Goal: Transaction & Acquisition: Purchase product/service

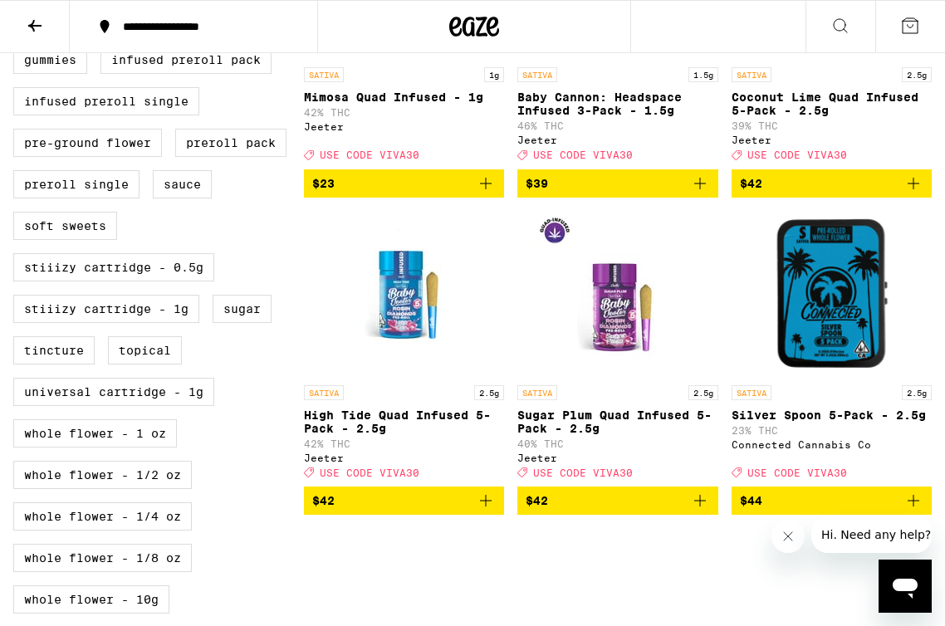
scroll to position [608, 0]
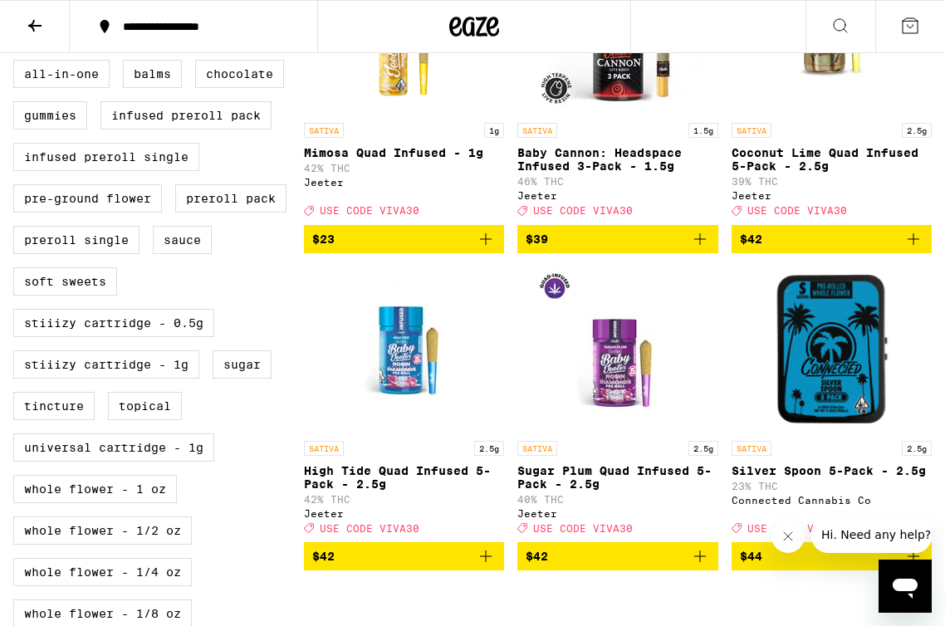
click at [481, 566] on icon "Add to bag" at bounding box center [486, 556] width 20 height 20
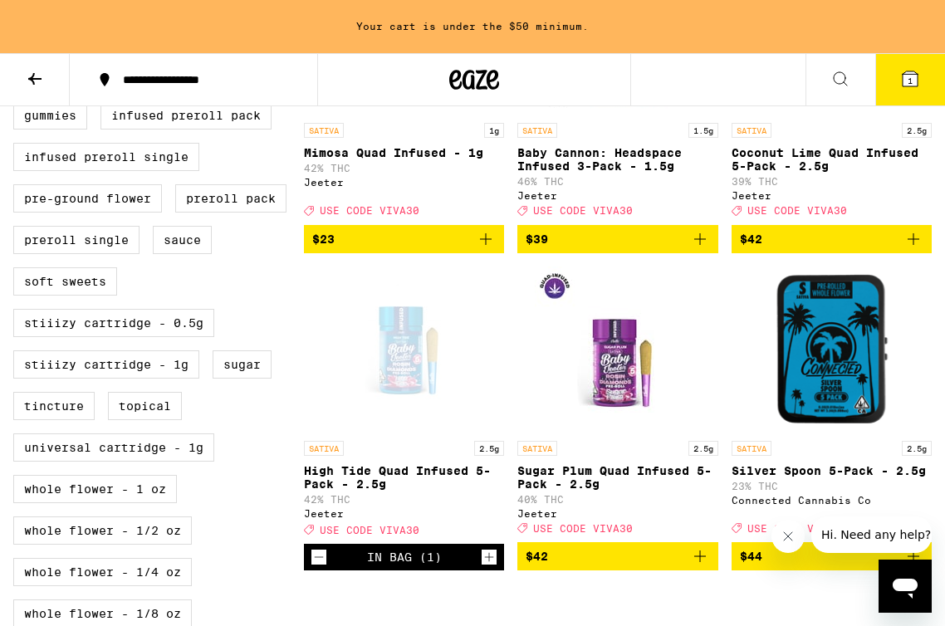
click at [485, 567] on icon "Increment" at bounding box center [488, 557] width 15 height 20
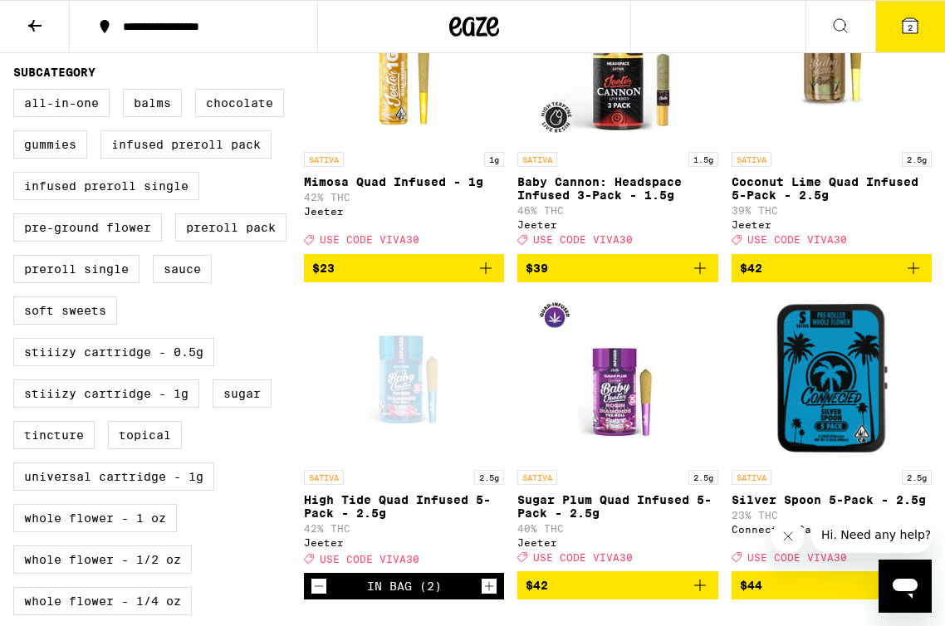
scroll to position [0, 0]
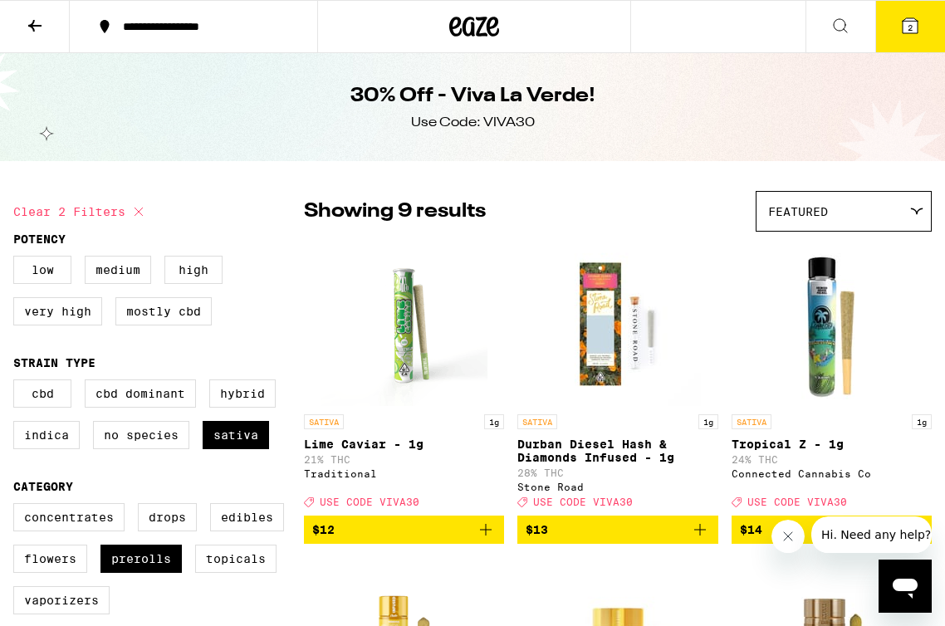
click at [889, 24] on button "2" at bounding box center [910, 26] width 70 height 51
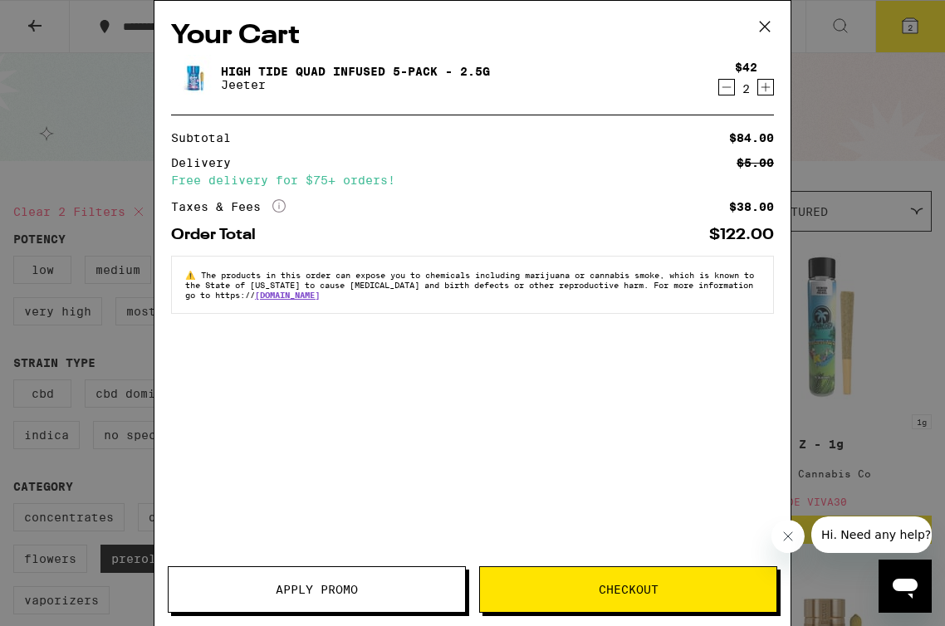
click at [314, 564] on div "Your Cart High Tide Quad Infused 5-Pack - 2.5g [PERSON_NAME] $42 2 Subtotal $84…" at bounding box center [472, 288] width 636 height 575
click at [329, 583] on span "Apply Promo" at bounding box center [317, 589] width 82 height 12
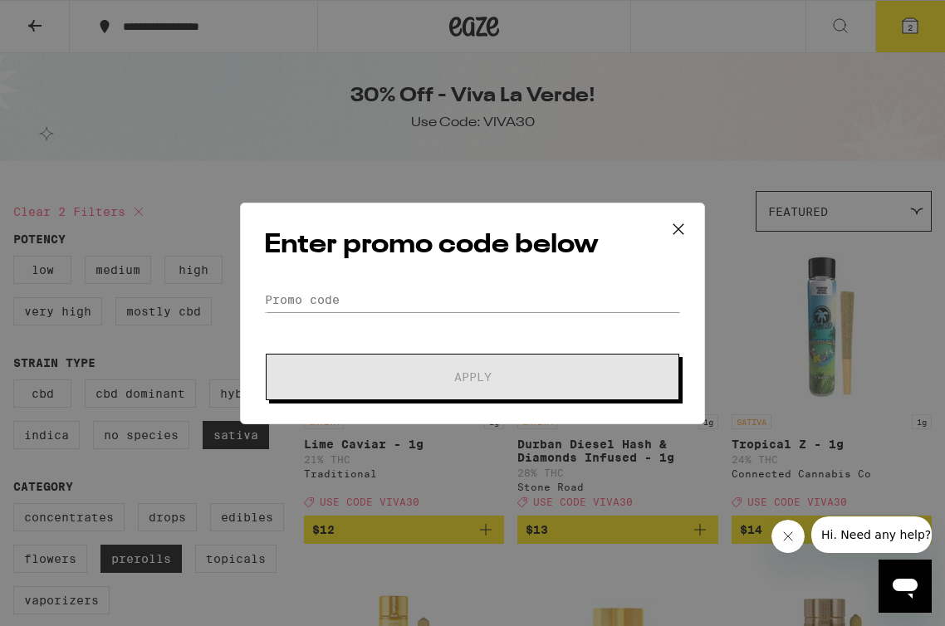
click at [405, 286] on div "Enter promo code below Promo Code Apply" at bounding box center [472, 314] width 465 height 222
click at [370, 300] on input "Promo Code" at bounding box center [472, 299] width 417 height 25
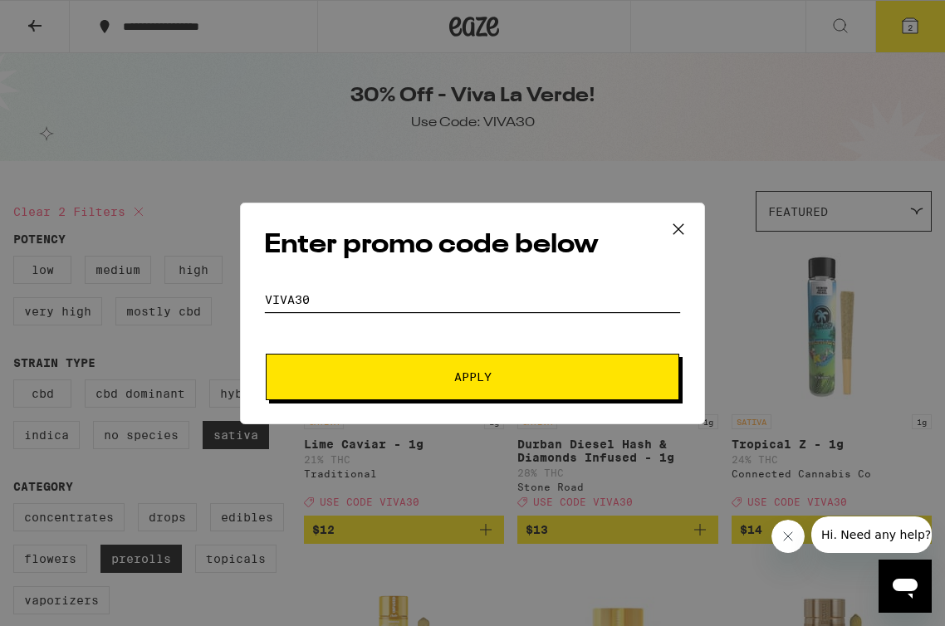
type input "VIVA30"
click at [432, 377] on span "Apply" at bounding box center [472, 377] width 299 height 12
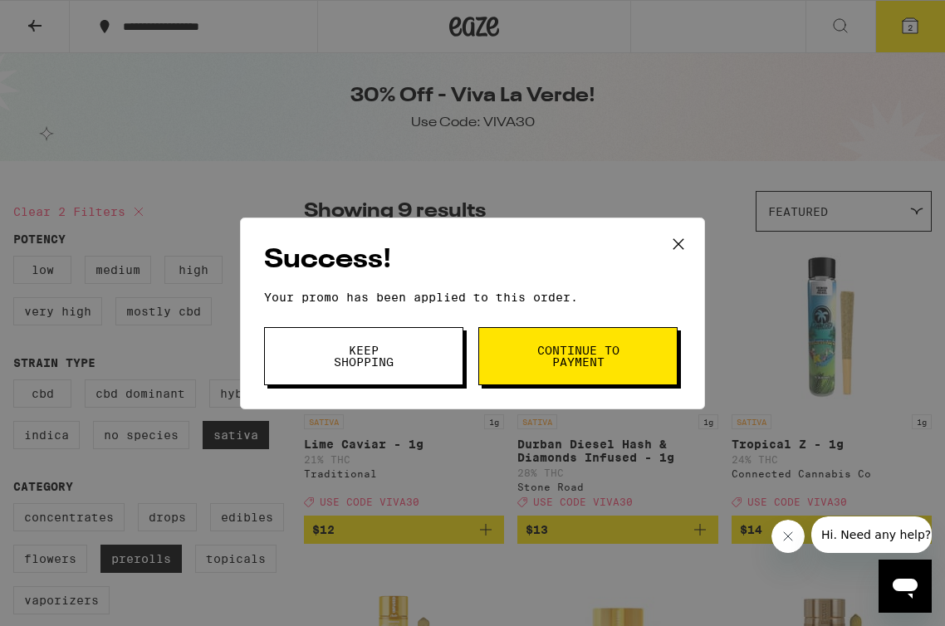
click at [569, 367] on span "Continue to payment" at bounding box center [577, 355] width 85 height 23
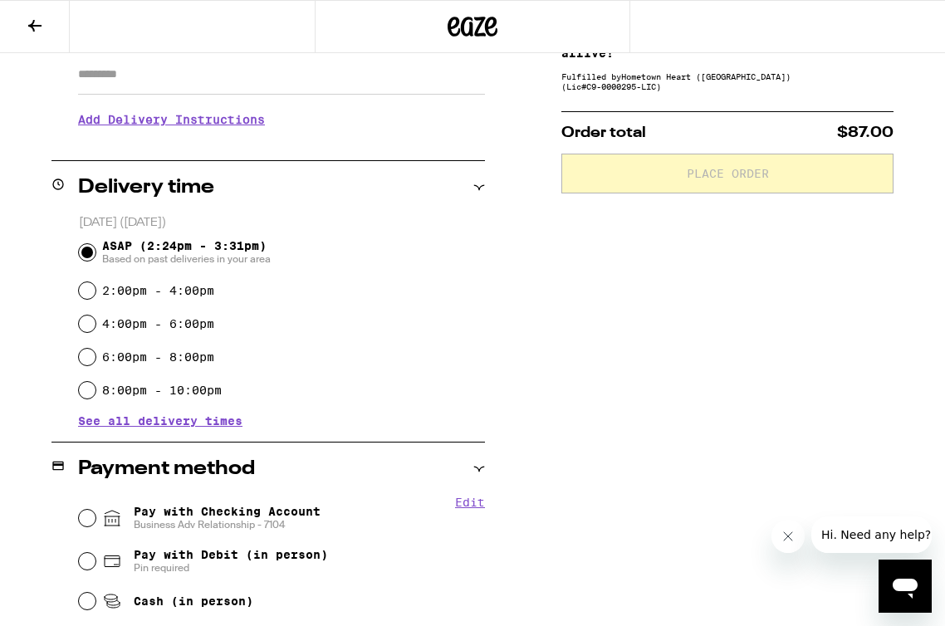
scroll to position [427, 0]
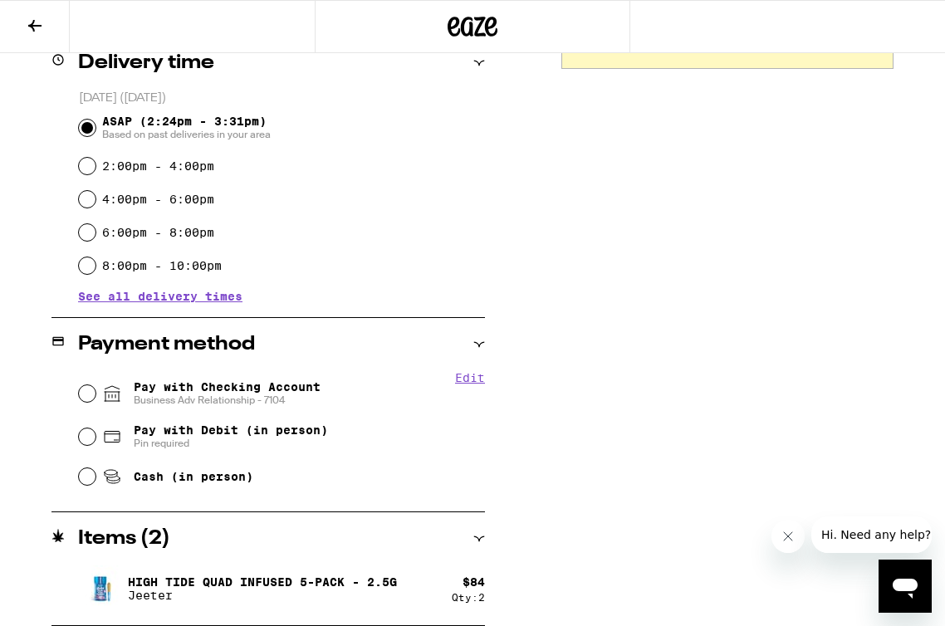
click at [201, 390] on span "Pay with Checking Account Business Adv Relationship - 7104" at bounding box center [227, 393] width 187 height 27
click at [95, 390] on input "Pay with Checking Account Business Adv Relationship - 7104" at bounding box center [87, 393] width 17 height 17
radio input "true"
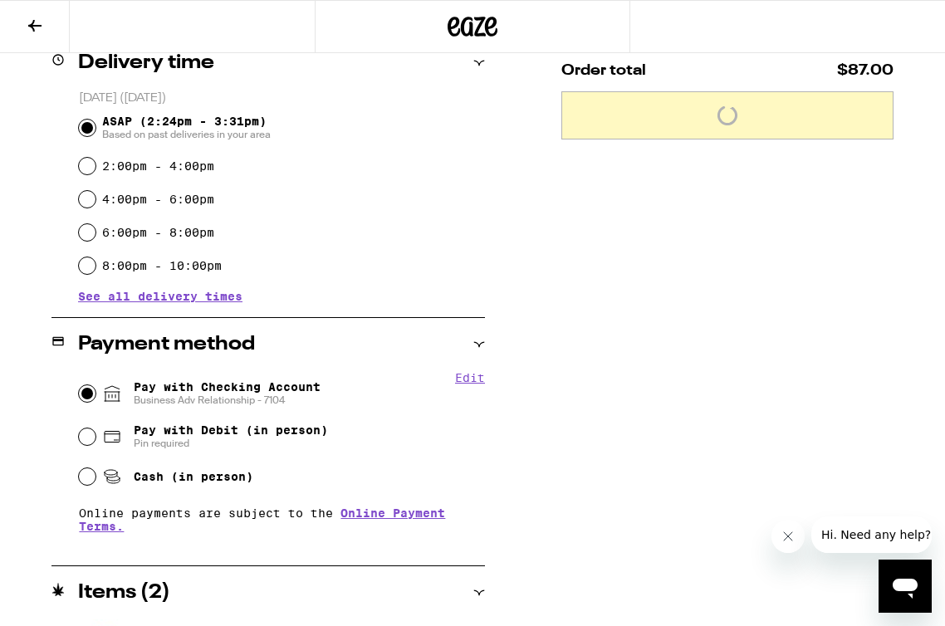
click at [263, 426] on span "Pay with Debit (in person)" at bounding box center [231, 429] width 194 height 13
click at [95, 428] on input "Pay with Debit (in person) Pin required" at bounding box center [87, 436] width 17 height 17
radio input "true"
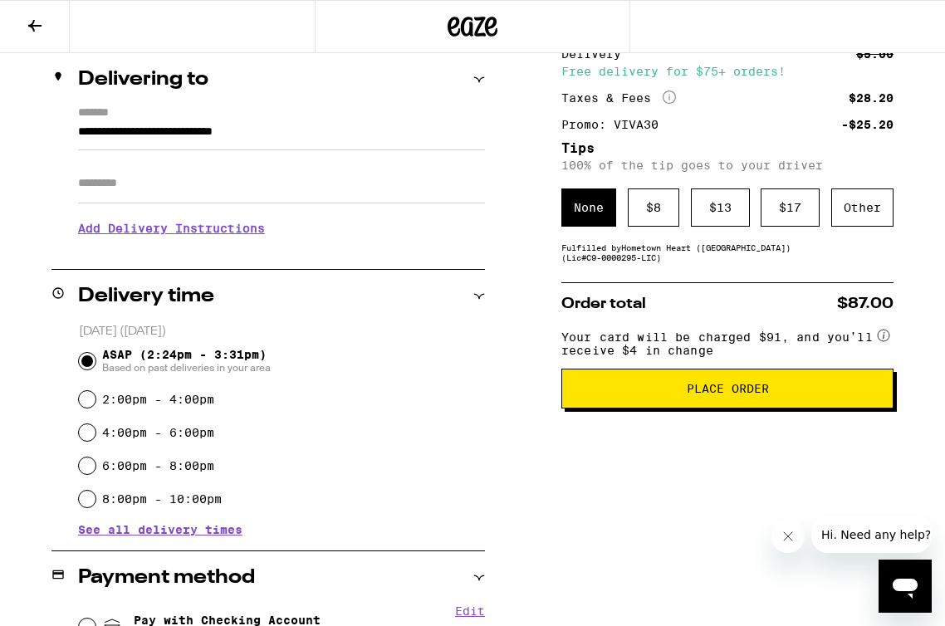
scroll to position [195, 0]
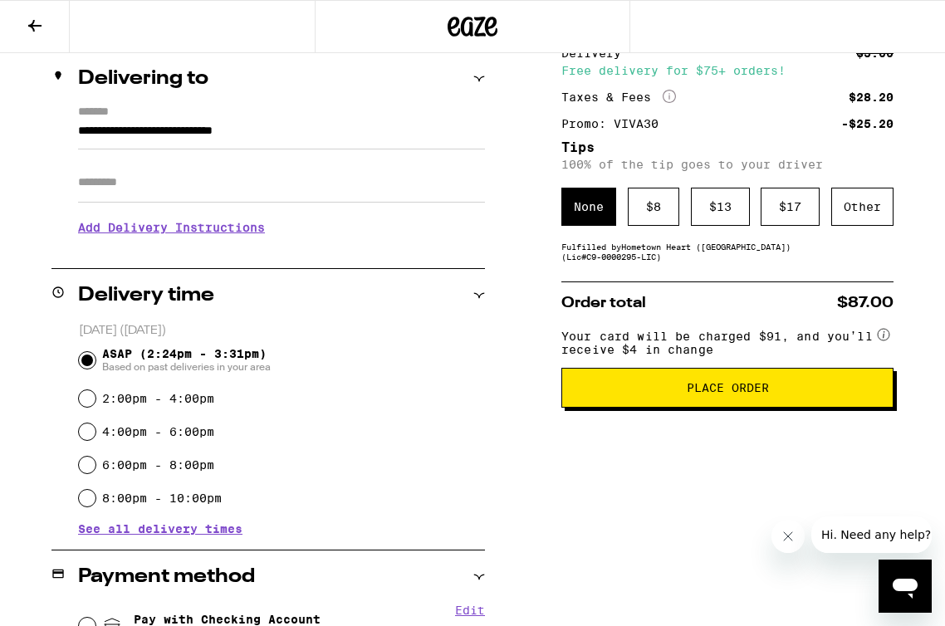
click at [108, 438] on label "4:00pm - 6:00pm" at bounding box center [158, 431] width 112 height 13
click at [95, 440] on input "4:00pm - 6:00pm" at bounding box center [87, 431] width 17 height 17
radio input "true"
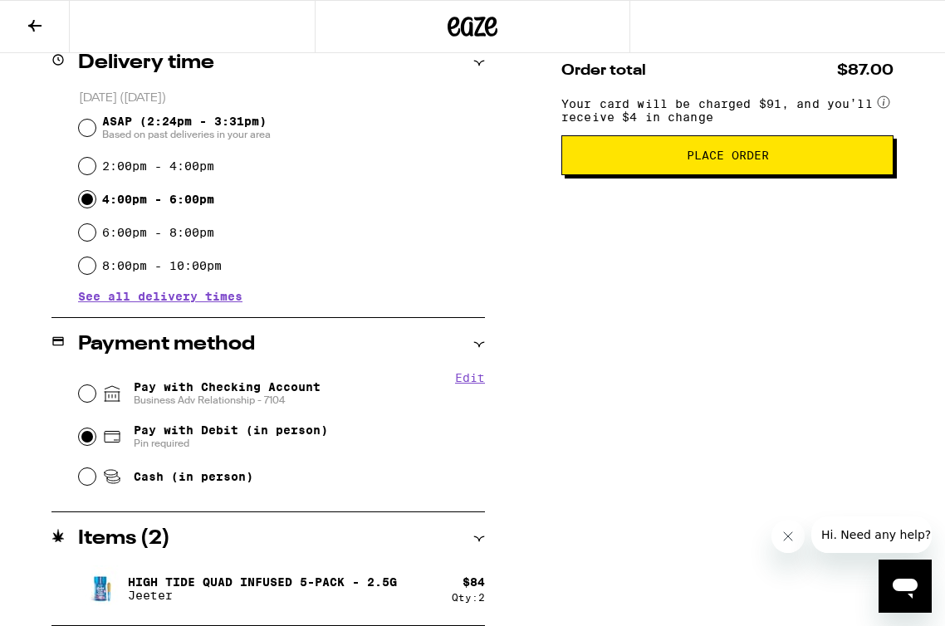
scroll to position [424, 0]
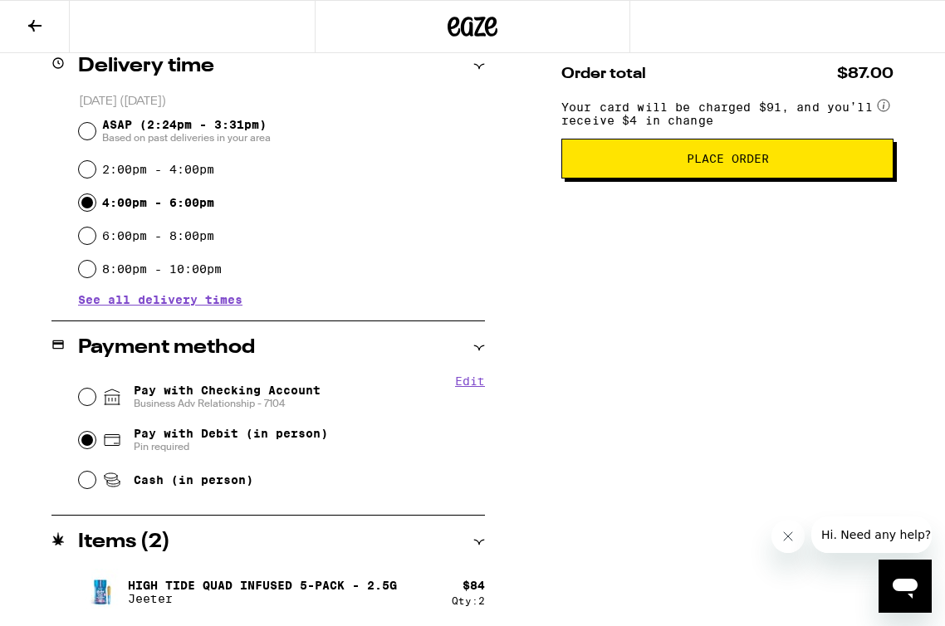
click at [693, 164] on span "Place Order" at bounding box center [727, 159] width 82 height 12
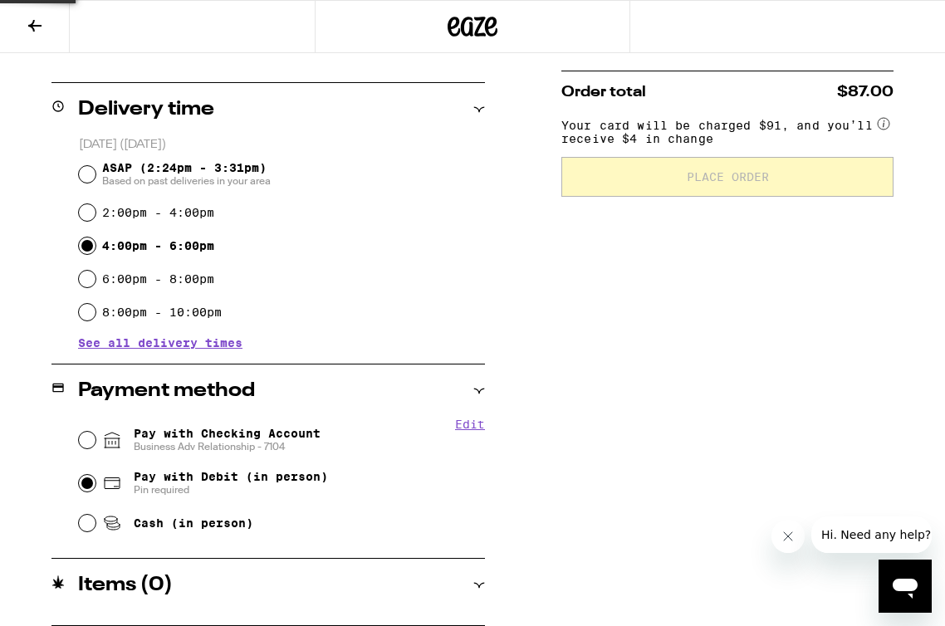
scroll to position [0, 0]
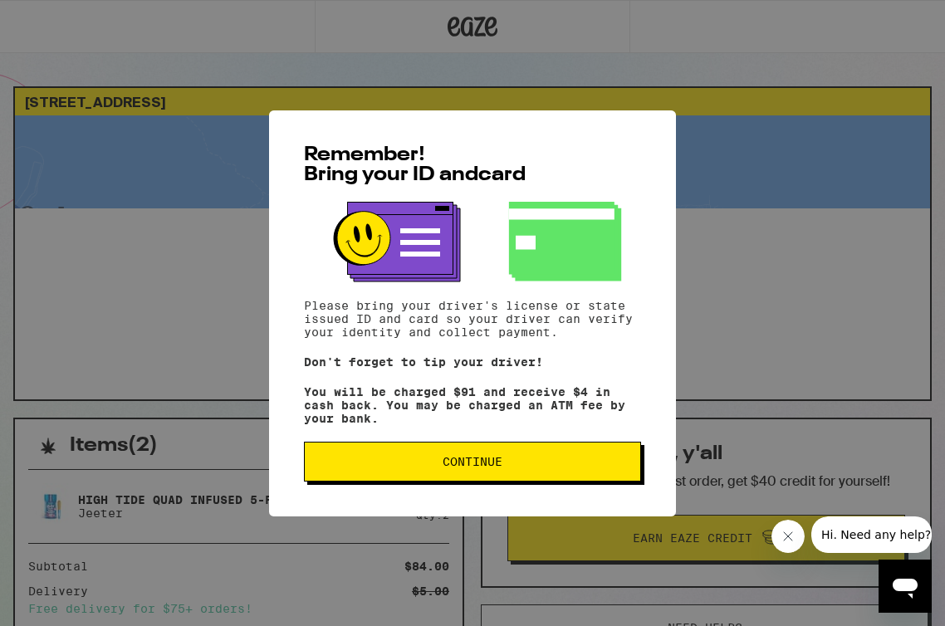
click at [540, 475] on button "Continue" at bounding box center [472, 462] width 337 height 40
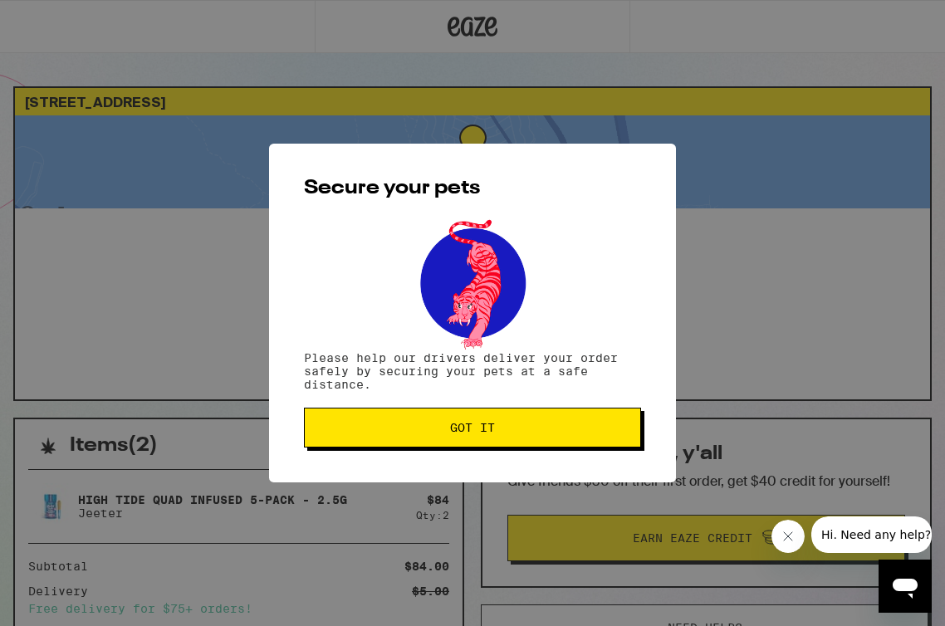
click at [540, 443] on button "Got it" at bounding box center [472, 428] width 337 height 40
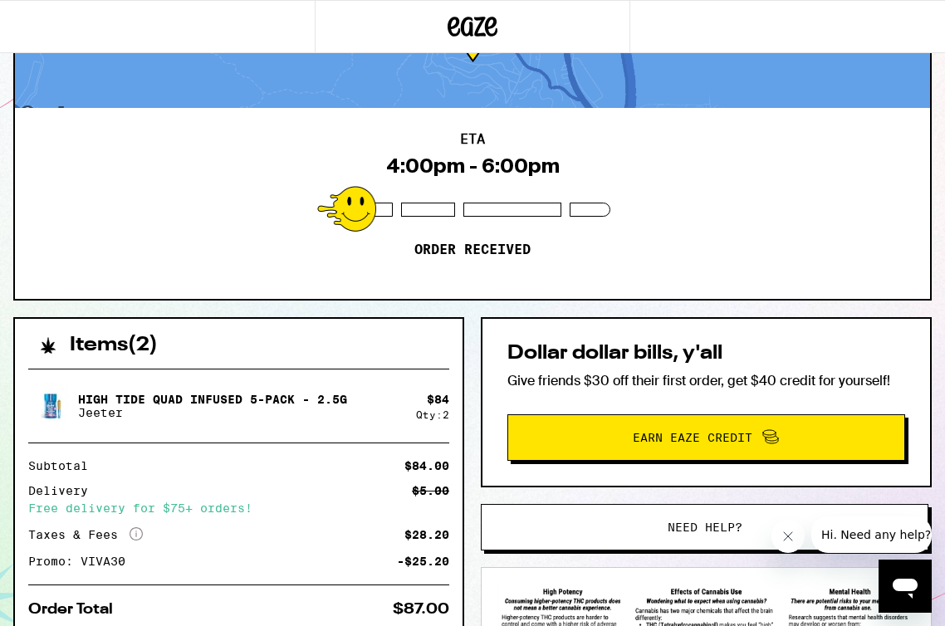
scroll to position [99, 0]
